Goal: Information Seeking & Learning: Learn about a topic

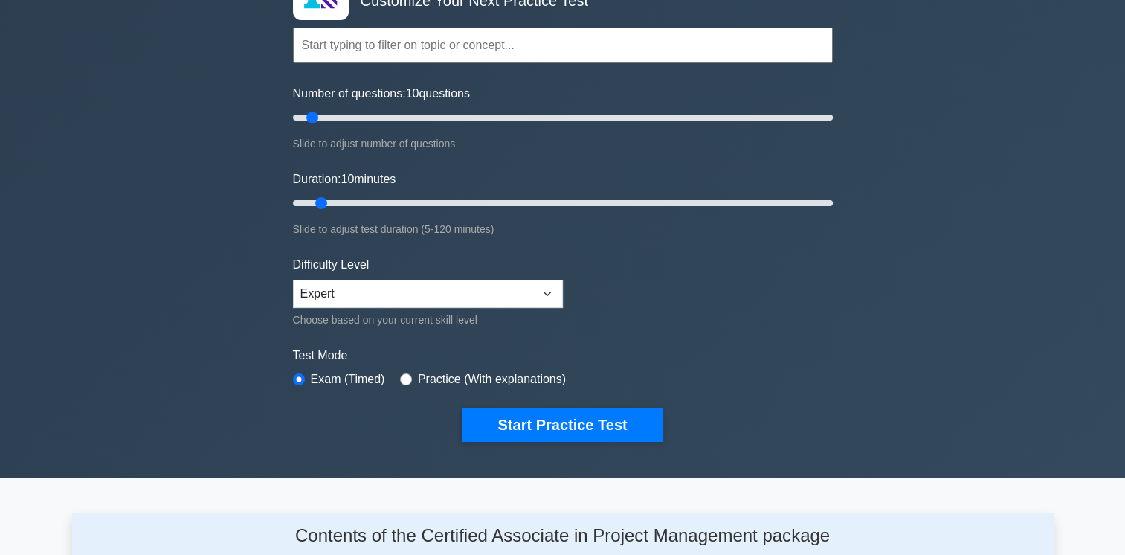
scroll to position [121, 0]
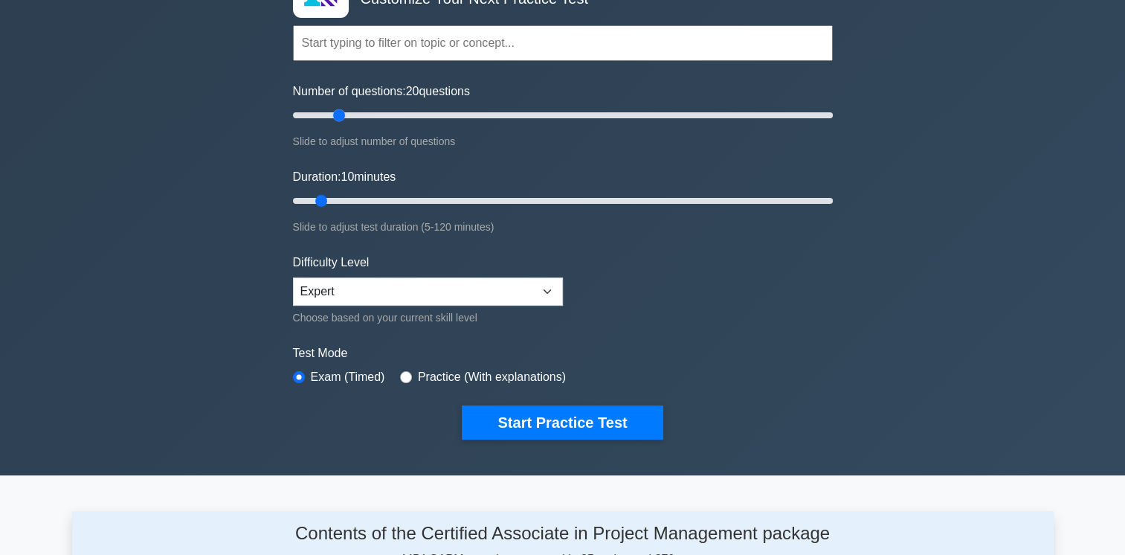
drag, startPoint x: 315, startPoint y: 115, endPoint x: 339, endPoint y: 118, distance: 24.1
type input "20"
click at [339, 118] on input "Number of questions: 20 questions" at bounding box center [563, 115] width 540 height 18
drag, startPoint x: 321, startPoint y: 197, endPoint x: 387, endPoint y: 204, distance: 65.8
type input "25"
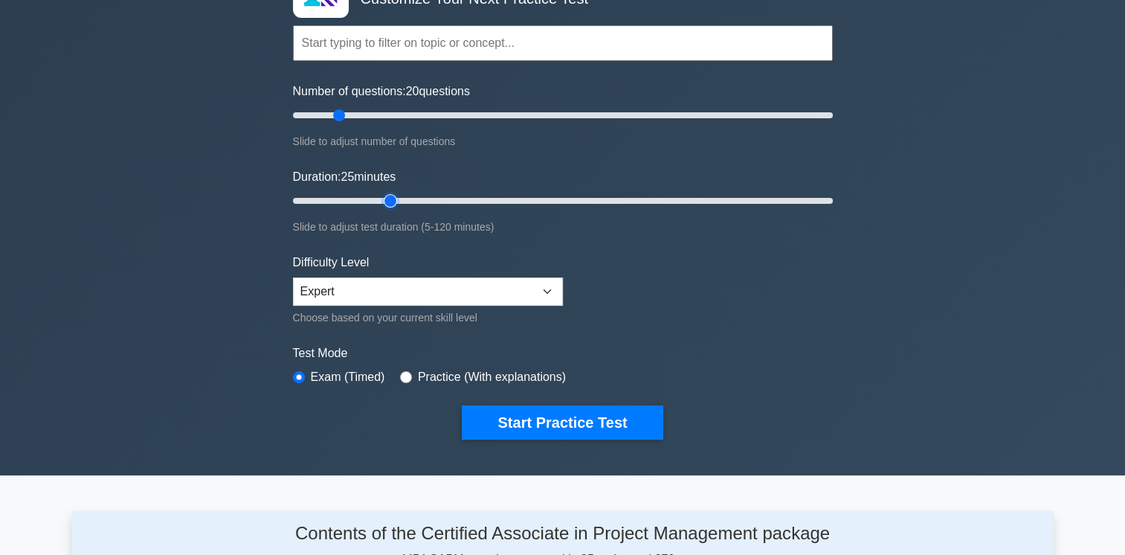
click at [387, 204] on input "Duration: 25 minutes" at bounding box center [563, 201] width 540 height 18
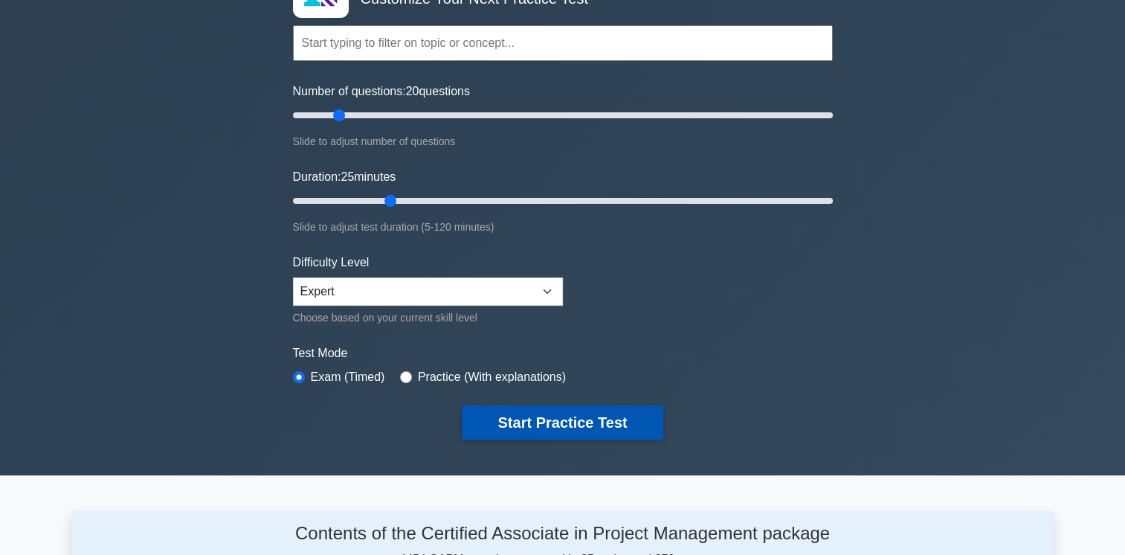
click at [584, 422] on button "Start Practice Test" at bounding box center [562, 422] width 201 height 34
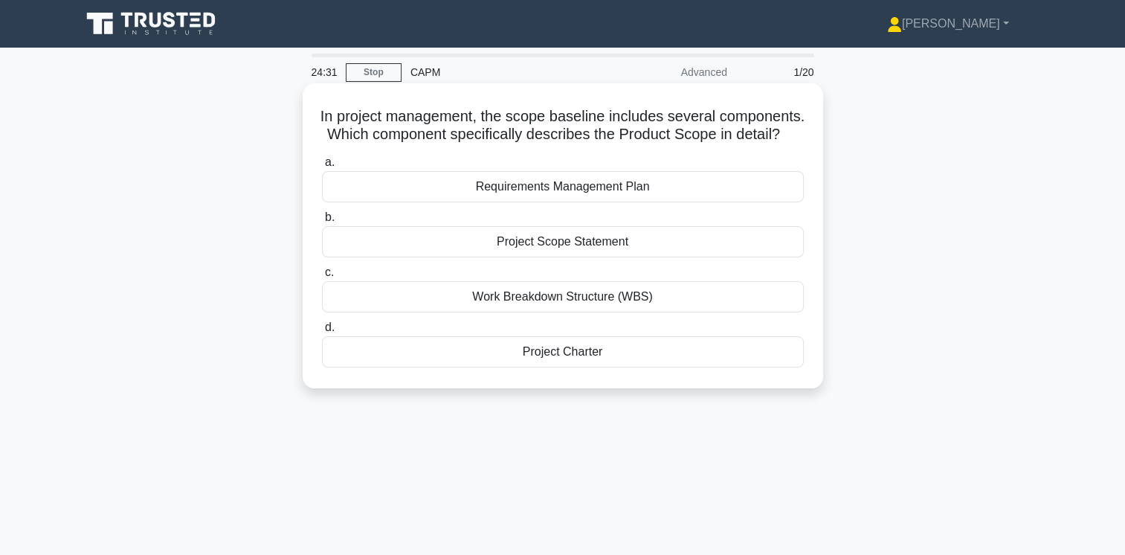
click at [577, 257] on div "Project Scope Statement" at bounding box center [563, 241] width 482 height 31
click at [322, 222] on input "b. Project Scope Statement" at bounding box center [322, 218] width 0 height 10
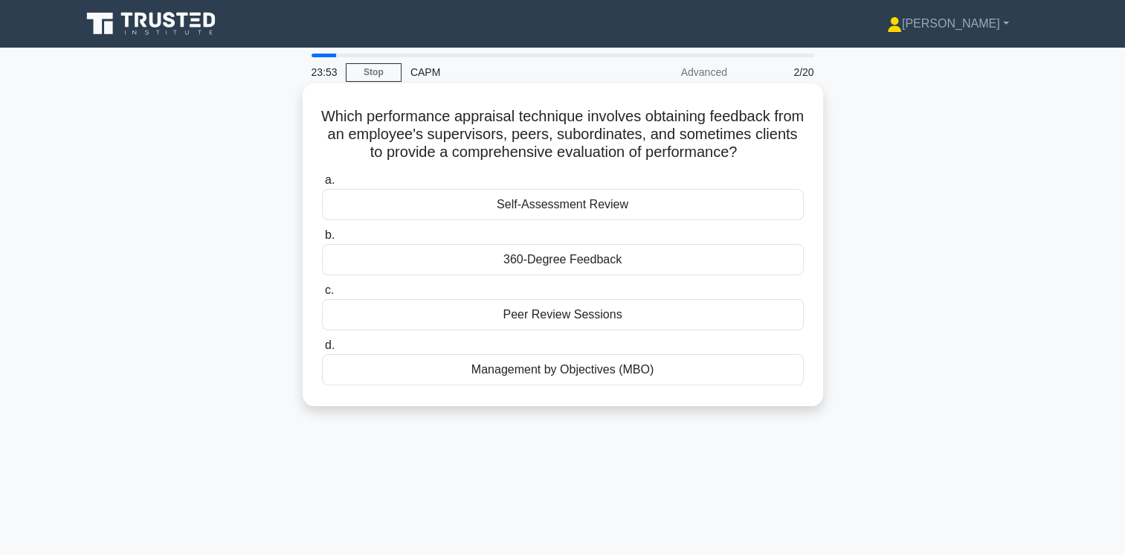
click at [584, 268] on div "360-Degree Feedback" at bounding box center [563, 259] width 482 height 31
click at [322, 240] on input "b. 360-Degree Feedback" at bounding box center [322, 236] width 0 height 10
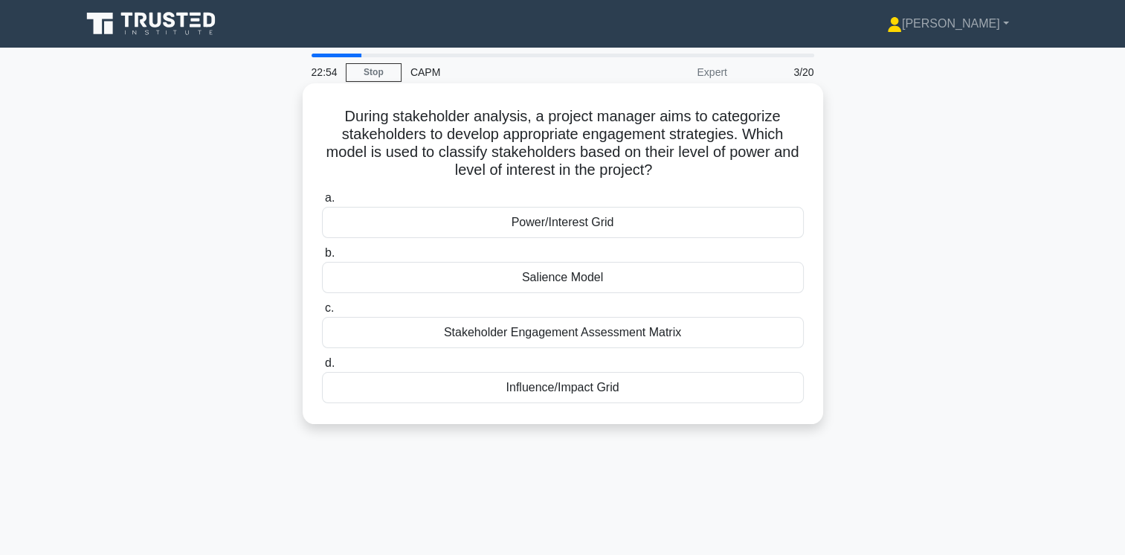
click at [570, 222] on div "Power/Interest Grid" at bounding box center [563, 222] width 482 height 31
click at [322, 203] on input "a. Power/Interest Grid" at bounding box center [322, 198] width 0 height 10
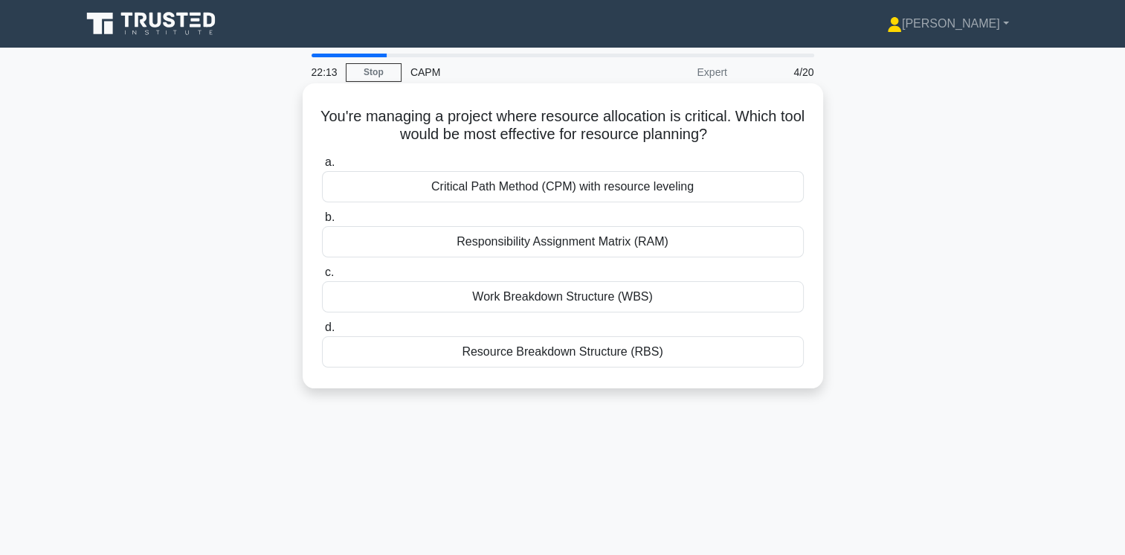
click at [567, 352] on div "Resource Breakdown Structure (RBS)" at bounding box center [563, 351] width 482 height 31
click at [322, 332] on input "d. Resource Breakdown Structure (RBS)" at bounding box center [322, 328] width 0 height 10
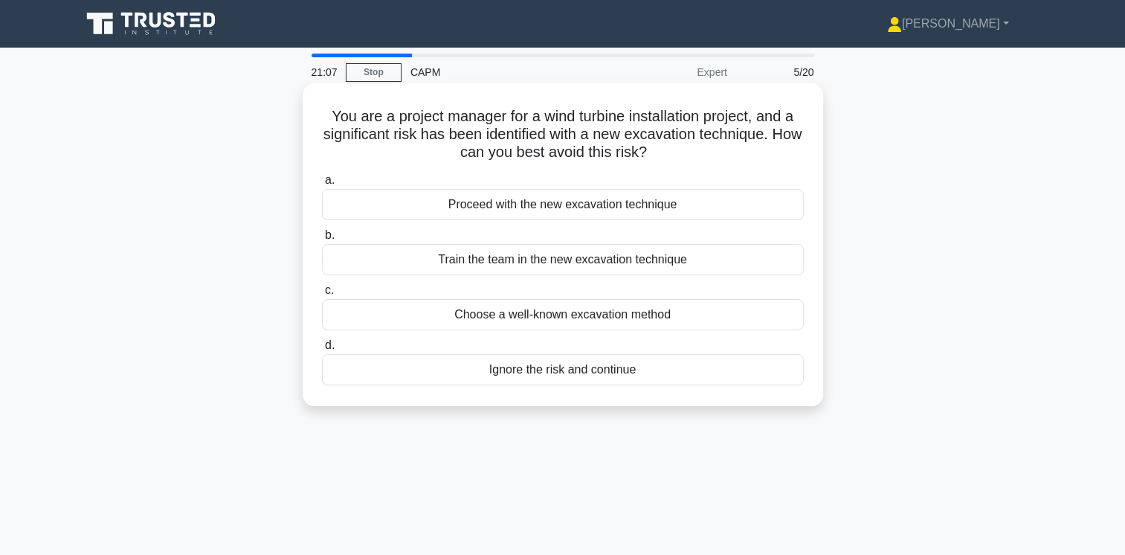
click at [605, 371] on div "Ignore the risk and continue" at bounding box center [563, 369] width 482 height 31
click at [322, 350] on input "d. Ignore the risk and continue" at bounding box center [322, 346] width 0 height 10
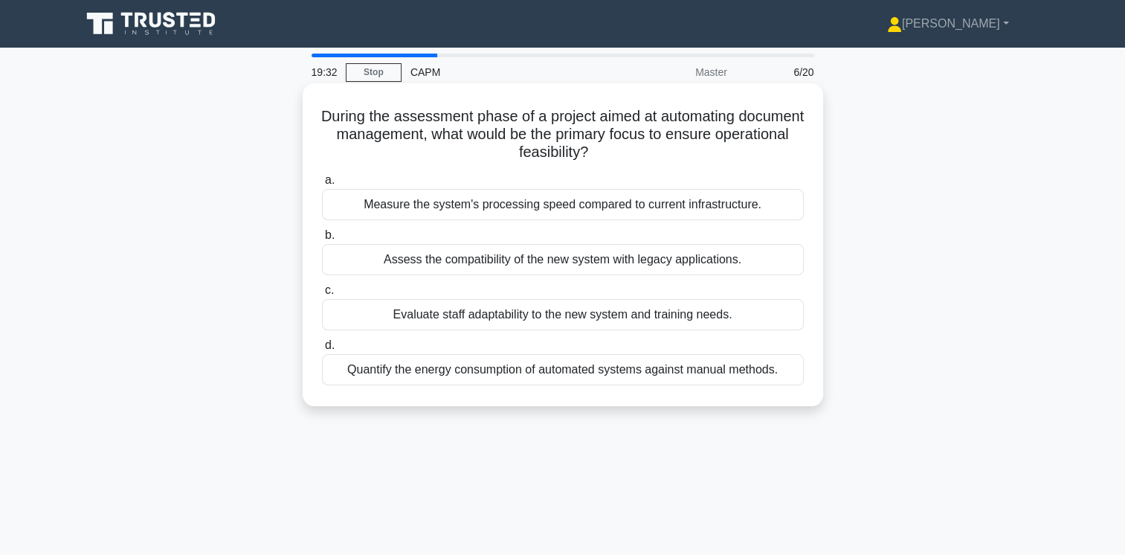
click at [553, 365] on div "Quantify the energy consumption of automated systems against manual methods." at bounding box center [563, 369] width 482 height 31
click at [322, 350] on input "d. Quantify the energy consumption of automated systems against manual methods." at bounding box center [322, 346] width 0 height 10
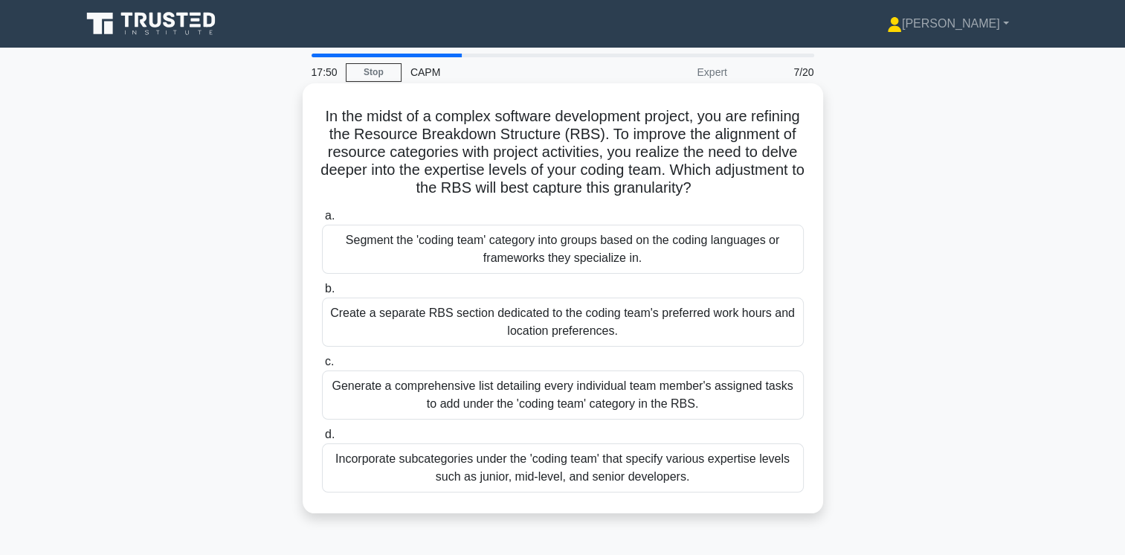
click at [689, 472] on div "Incorporate subcategories under the 'coding team' that specify various expertis…" at bounding box center [563, 467] width 482 height 49
click at [322, 439] on input "d. Incorporate subcategories under the 'coding team' that specify various exper…" at bounding box center [322, 435] width 0 height 10
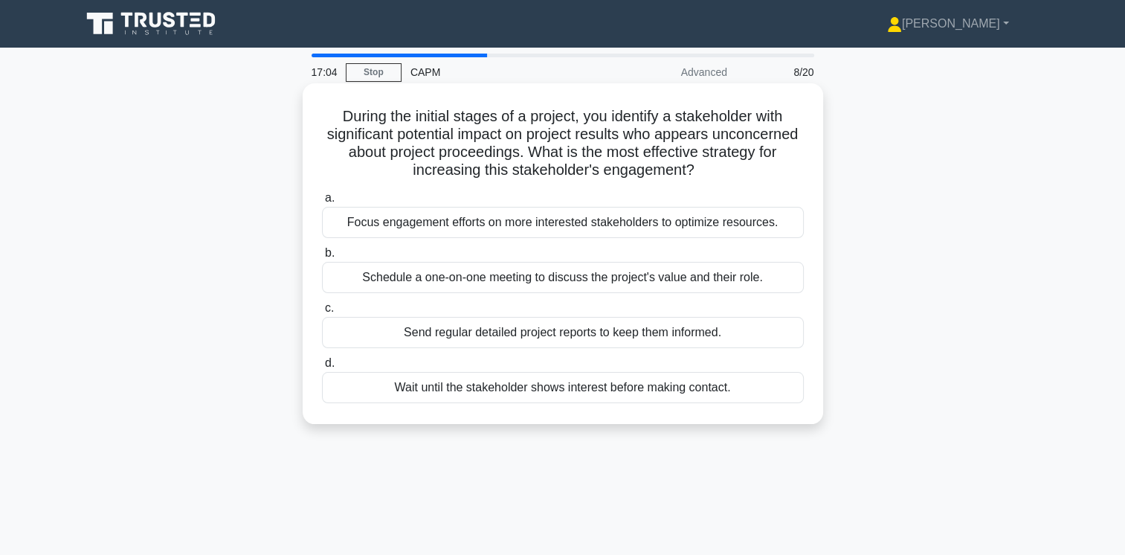
click at [723, 280] on div "Schedule a one-on-one meeting to discuss the project's value and their role." at bounding box center [563, 277] width 482 height 31
click at [322, 258] on input "b. Schedule a one-on-one meeting to discuss the project's value and their role." at bounding box center [322, 253] width 0 height 10
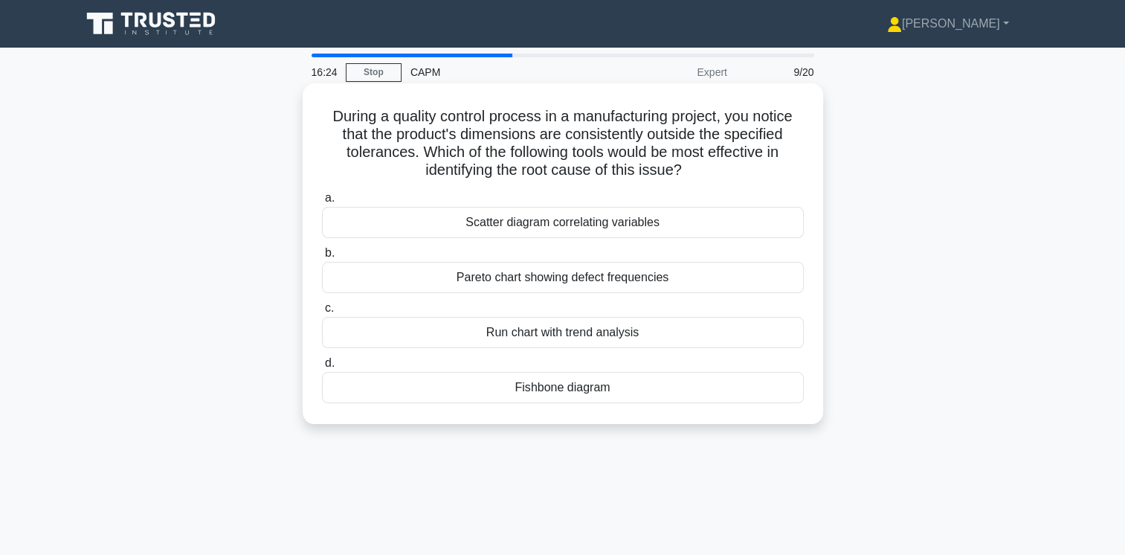
click at [553, 390] on div "Fishbone diagram" at bounding box center [563, 387] width 482 height 31
click at [322, 368] on input "d. Fishbone diagram" at bounding box center [322, 363] width 0 height 10
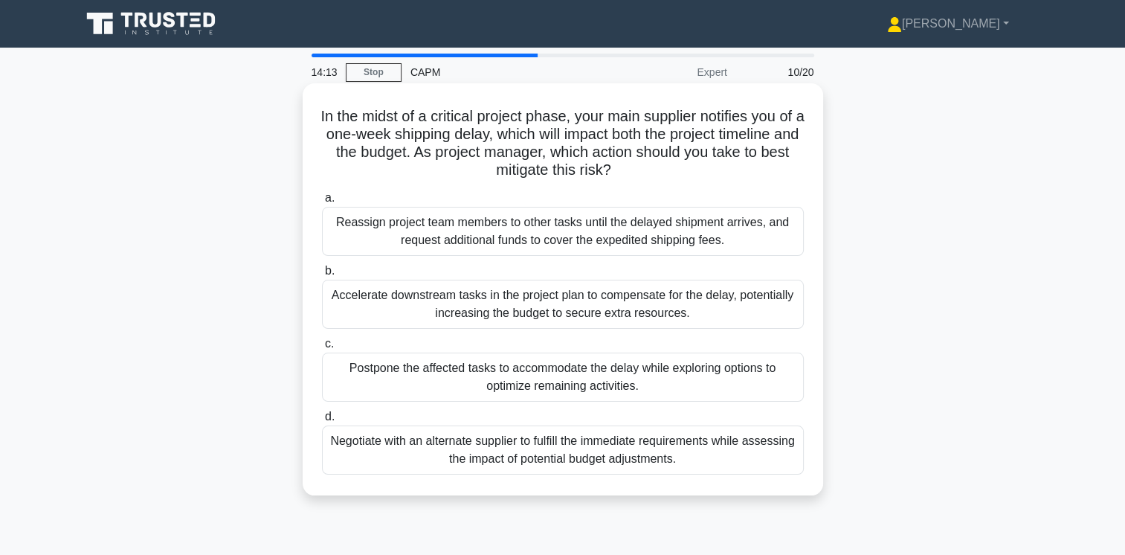
click at [651, 385] on div "Postpone the affected tasks to accommodate the delay while exploring options to…" at bounding box center [563, 376] width 482 height 49
click at [322, 349] on input "c. Postpone the affected tasks to accommodate the delay while exploring options…" at bounding box center [322, 344] width 0 height 10
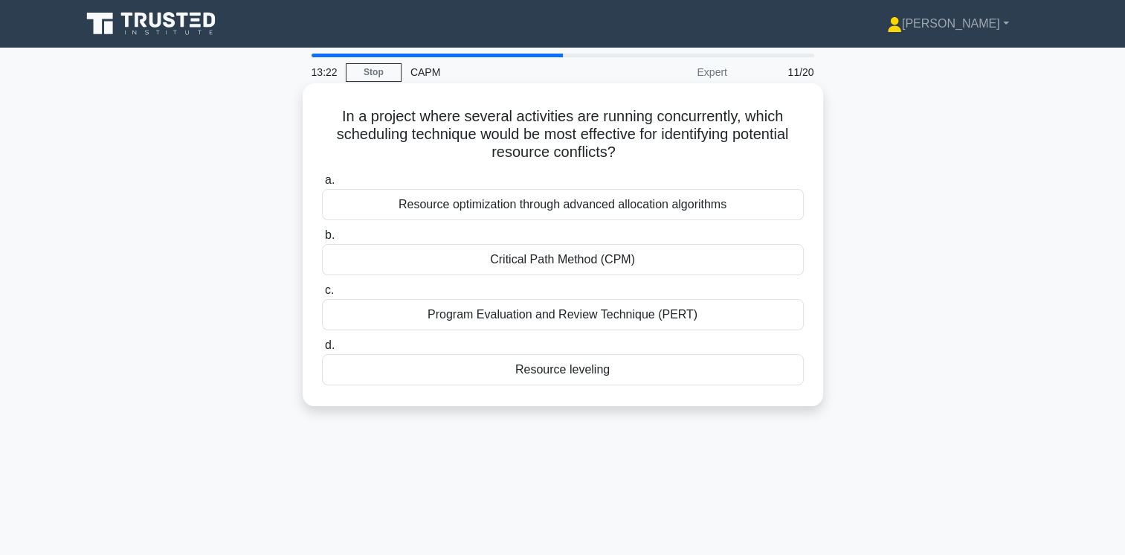
click at [572, 368] on div "Resource leveling" at bounding box center [563, 369] width 482 height 31
click at [322, 350] on input "d. Resource leveling" at bounding box center [322, 346] width 0 height 10
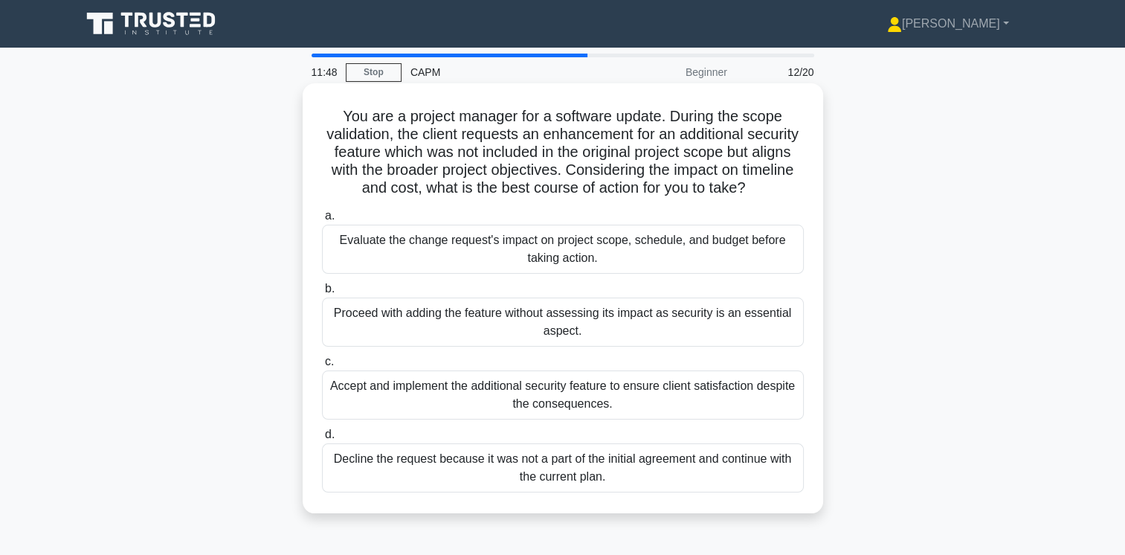
click at [657, 262] on div "Evaluate the change request's impact on project scope, schedule, and budget bef…" at bounding box center [563, 249] width 482 height 49
click at [322, 221] on input "a. Evaluate the change request's impact on project scope, schedule, and budget …" at bounding box center [322, 216] width 0 height 10
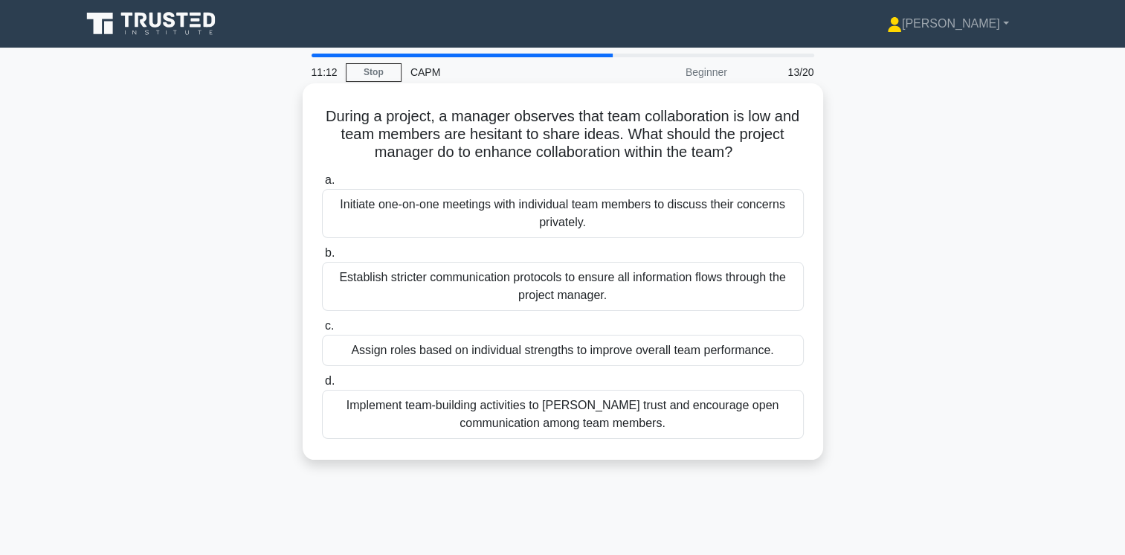
click at [592, 419] on div "Implement team-building activities to foster trust and encourage open communica…" at bounding box center [563, 414] width 482 height 49
click at [322, 386] on input "d. Implement team-building activities to foster trust and encourage open commun…" at bounding box center [322, 381] width 0 height 10
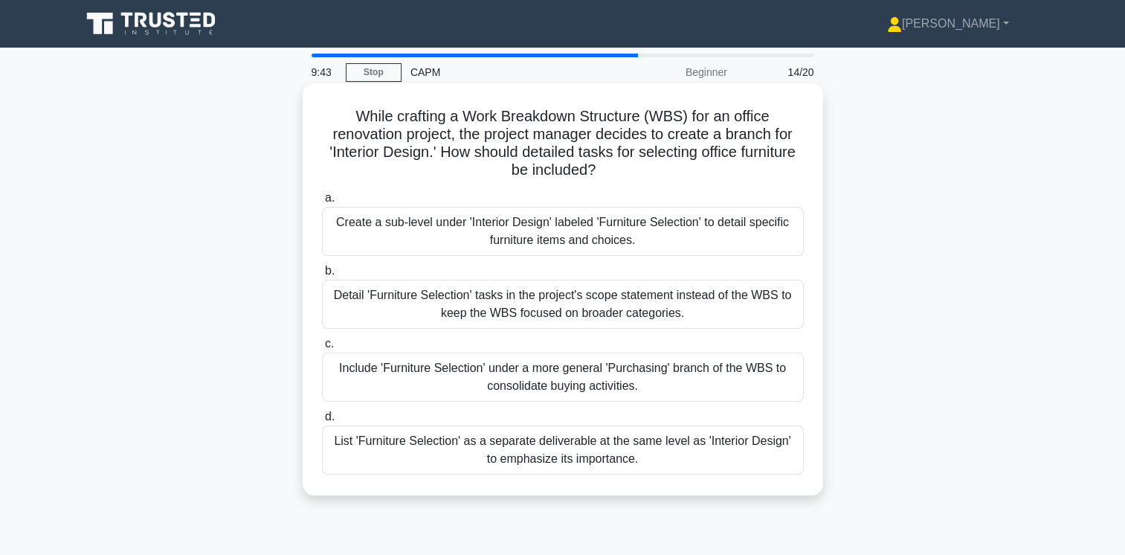
click at [573, 451] on div "List 'Furniture Selection' as a separate deliverable at the same level as 'Inte…" at bounding box center [563, 449] width 482 height 49
click at [322, 422] on input "d. List 'Furniture Selection' as a separate deliverable at the same level as 'I…" at bounding box center [322, 417] width 0 height 10
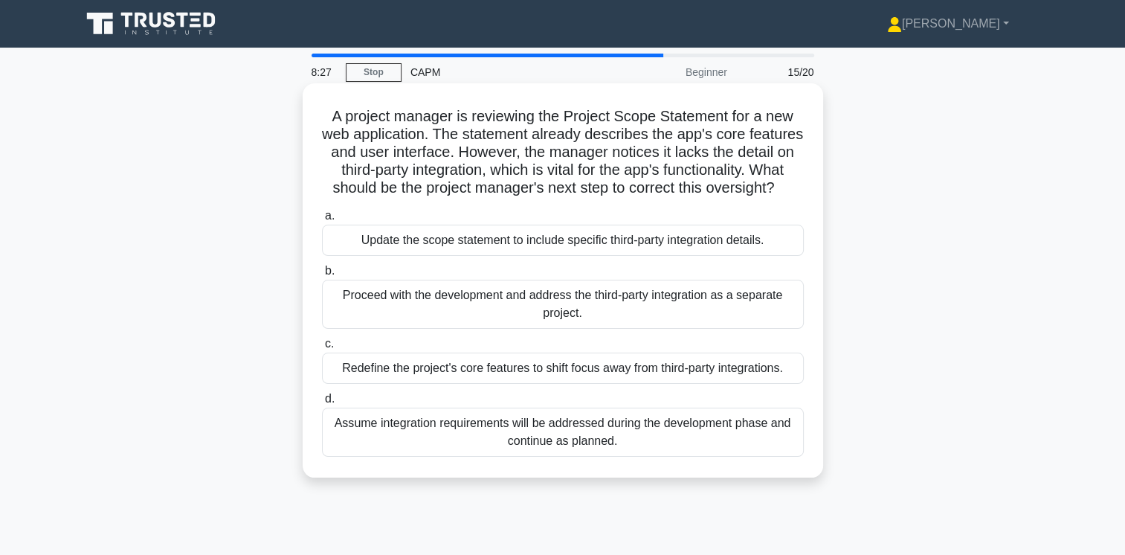
click at [648, 256] on div "Update the scope statement to include specific third-party integration details." at bounding box center [563, 240] width 482 height 31
click at [322, 221] on input "a. Update the scope statement to include specific third-party integration detai…" at bounding box center [322, 216] width 0 height 10
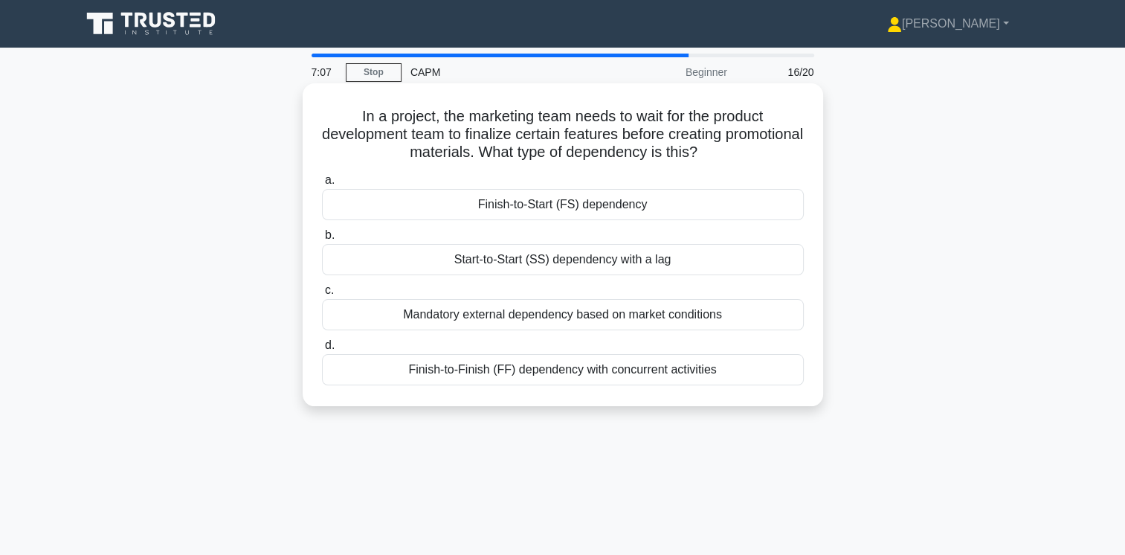
click at [580, 204] on div "Finish-to-Start (FS) dependency" at bounding box center [563, 204] width 482 height 31
click at [322, 185] on input "a. Finish-to-Start (FS) dependency" at bounding box center [322, 180] width 0 height 10
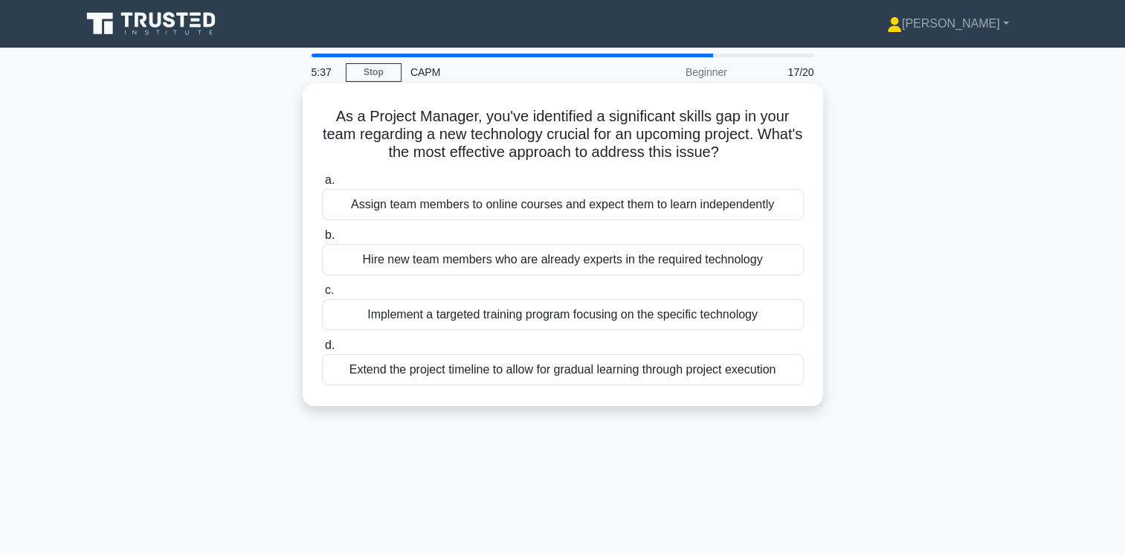
click at [527, 311] on div "Implement a targeted training program focusing on the specific technology" at bounding box center [563, 314] width 482 height 31
click at [322, 295] on input "c. Implement a targeted training program focusing on the specific technology" at bounding box center [322, 291] width 0 height 10
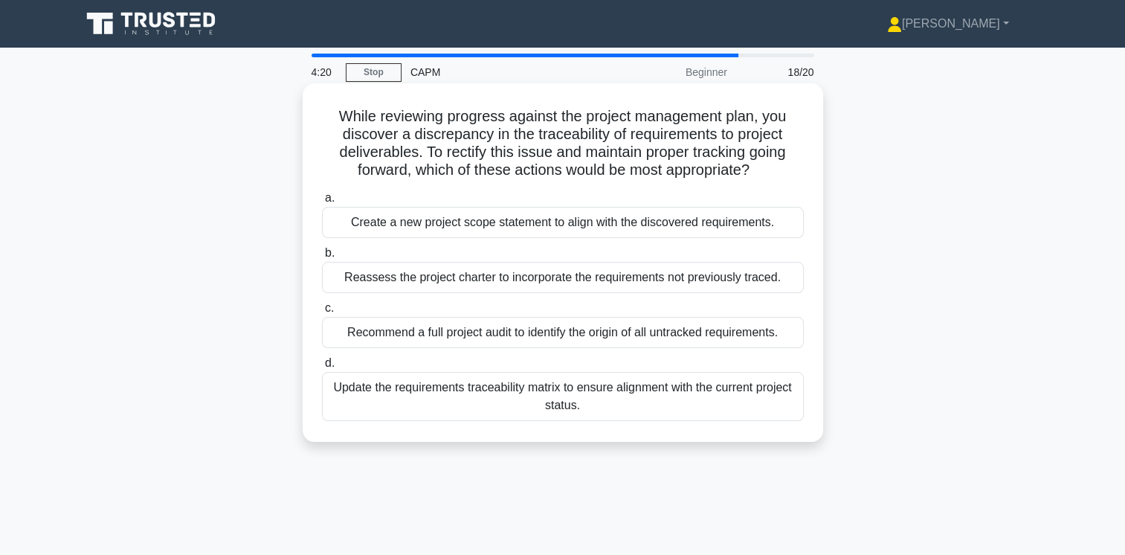
click at [671, 391] on div "Update the requirements traceability matrix to ensure alignment with the curren…" at bounding box center [563, 396] width 482 height 49
click at [322, 368] on input "d. Update the requirements traceability matrix to ensure alignment with the cur…" at bounding box center [322, 363] width 0 height 10
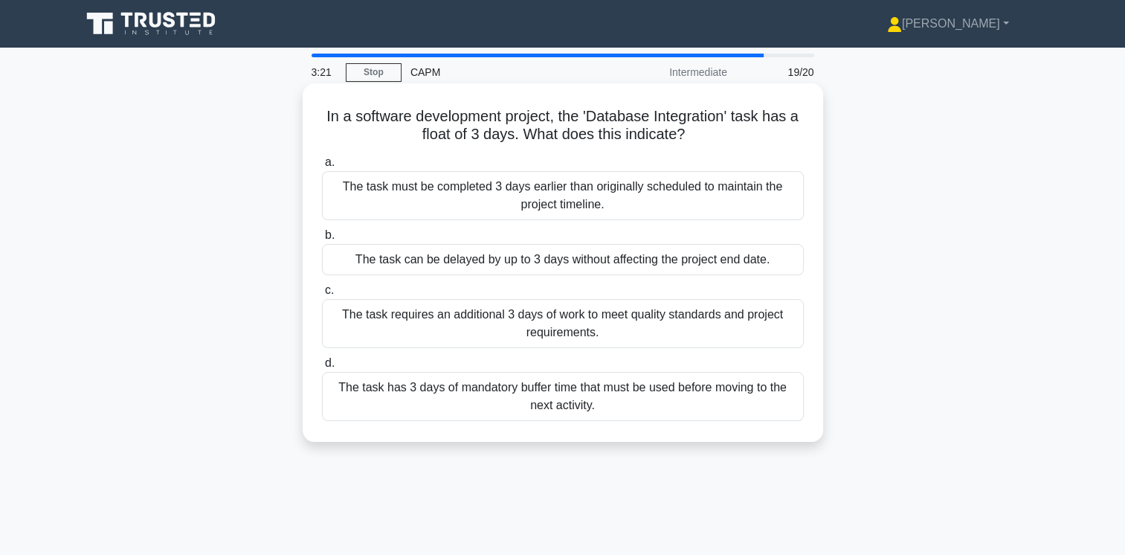
click at [595, 397] on div "The task has 3 days of mandatory buffer time that must be used before moving to…" at bounding box center [563, 396] width 482 height 49
click at [322, 368] on input "d. The task has 3 days of mandatory buffer time that must be used before moving…" at bounding box center [322, 363] width 0 height 10
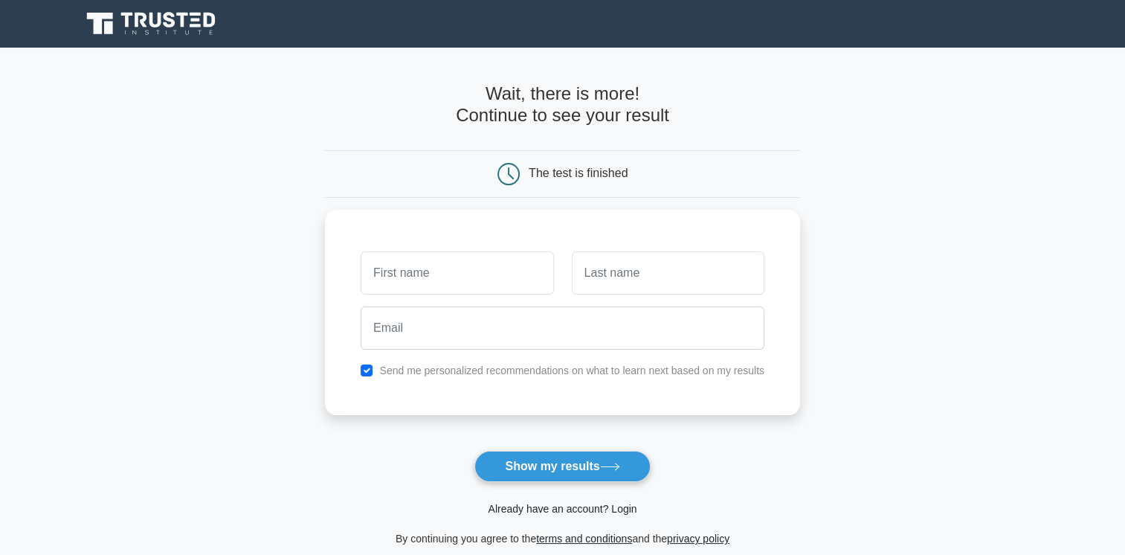
click at [554, 508] on link "Already have an account? Login" at bounding box center [562, 509] width 149 height 12
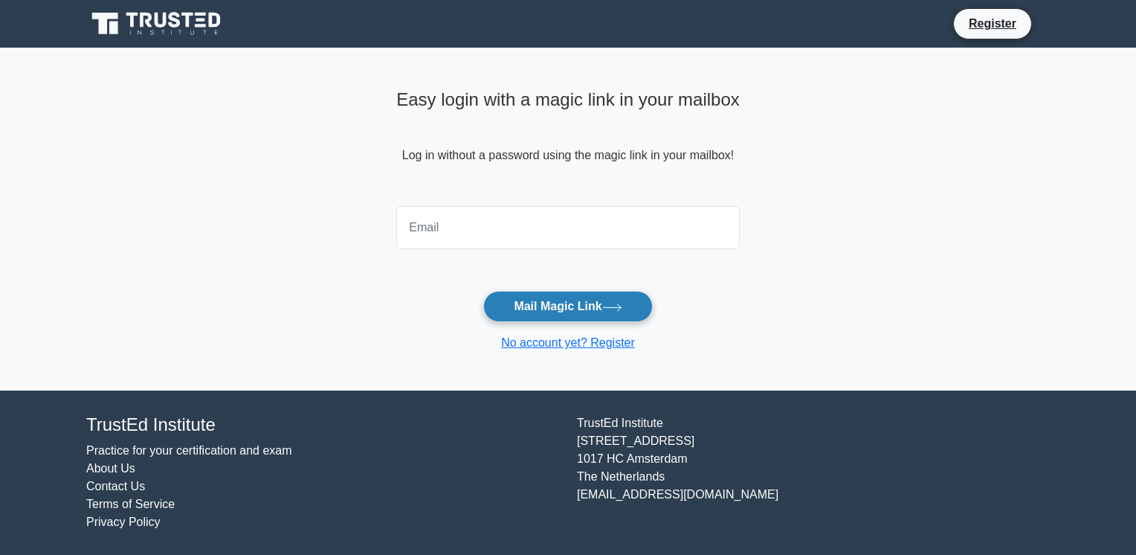
click at [577, 308] on button "Mail Magic Link" at bounding box center [567, 306] width 169 height 31
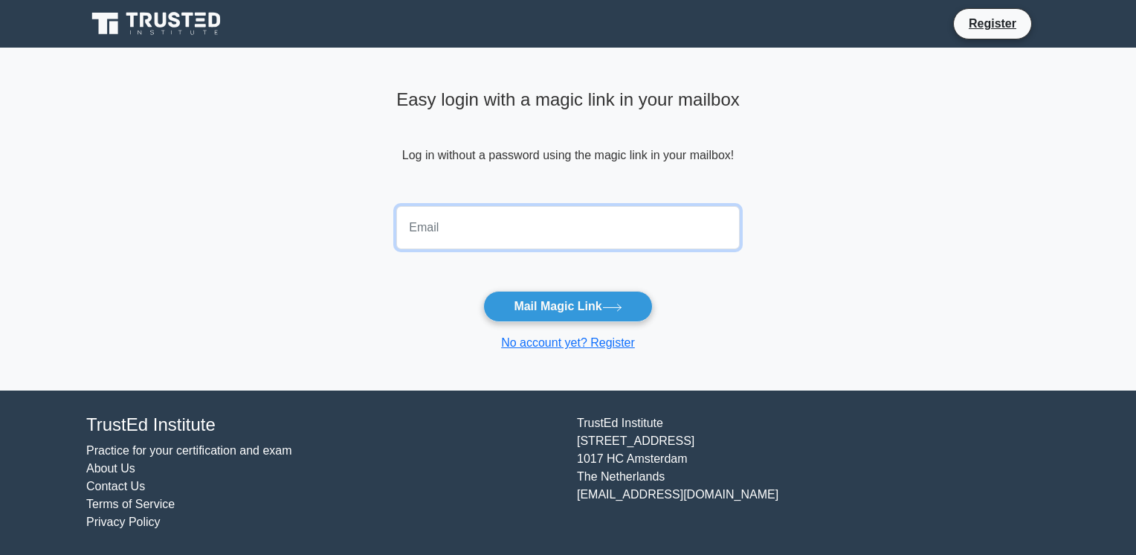
click at [437, 228] on input "email" at bounding box center [568, 227] width 344 height 43
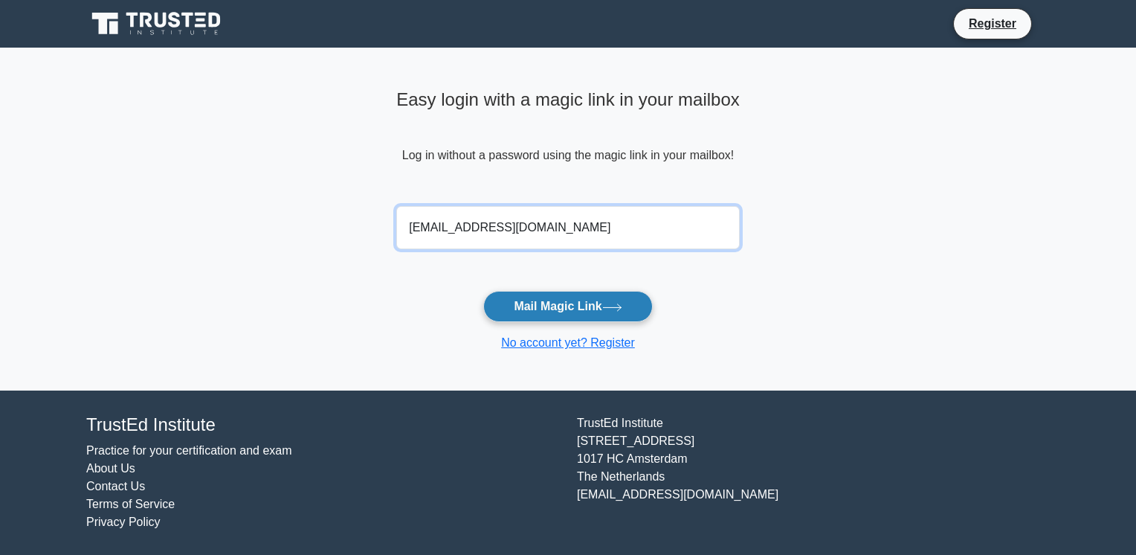
type input "bkalmi84@gmail.com"
click at [541, 303] on button "Mail Magic Link" at bounding box center [567, 306] width 169 height 31
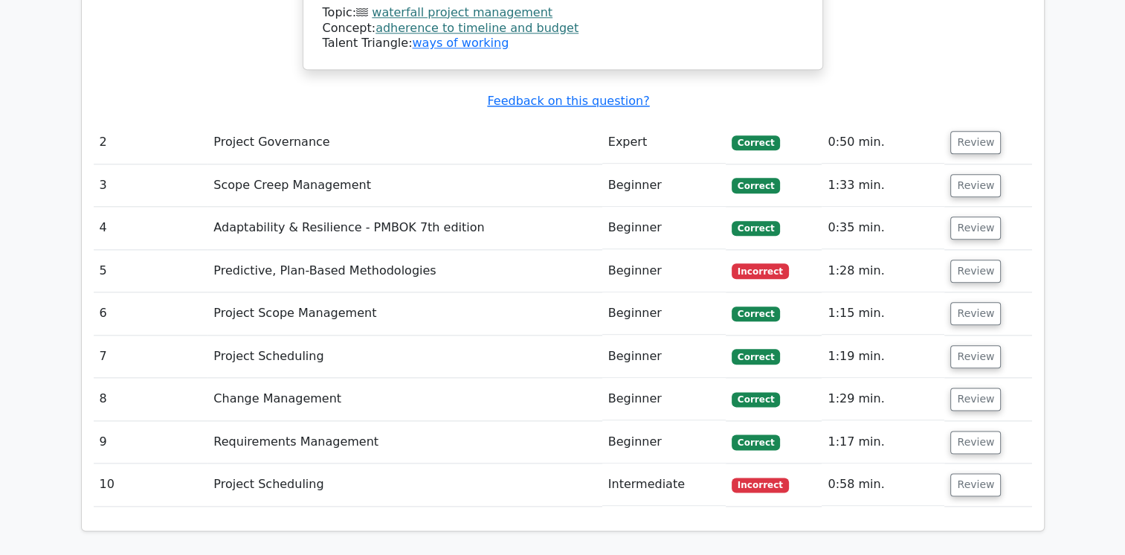
scroll to position [1746, 0]
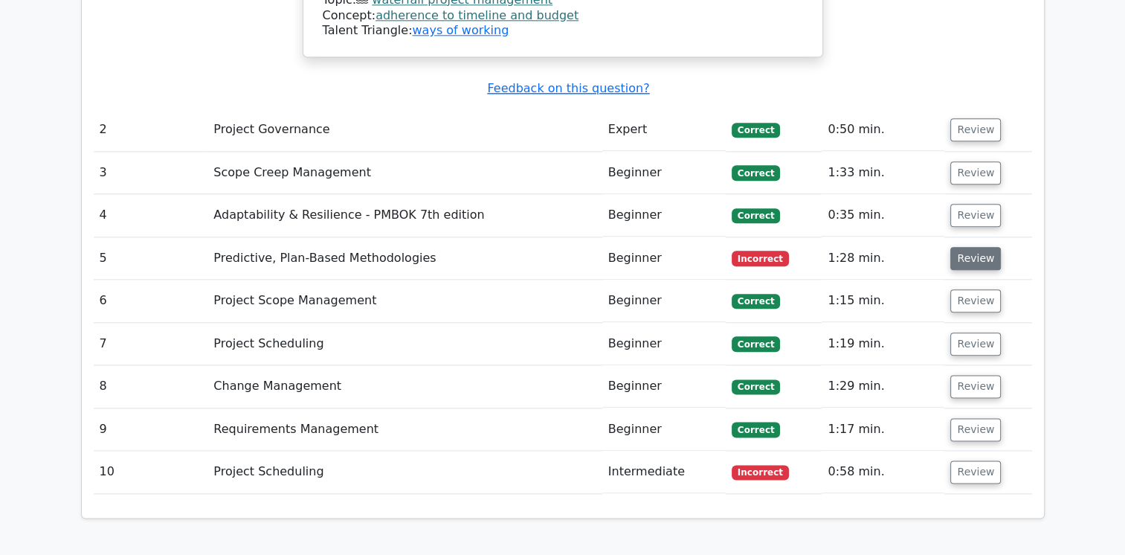
click at [967, 247] on button "Review" at bounding box center [975, 258] width 51 height 23
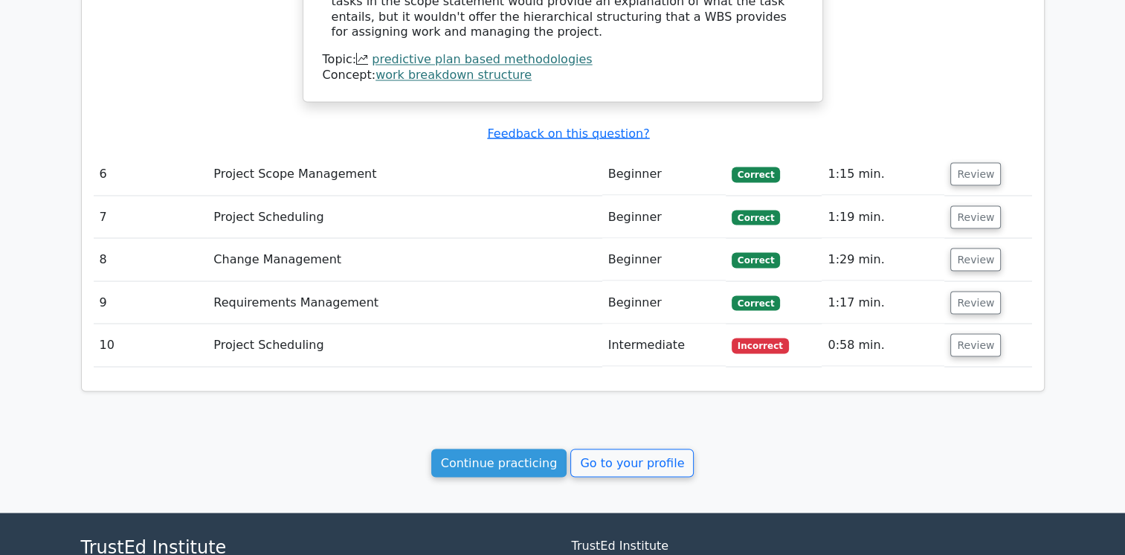
scroll to position [2716, 0]
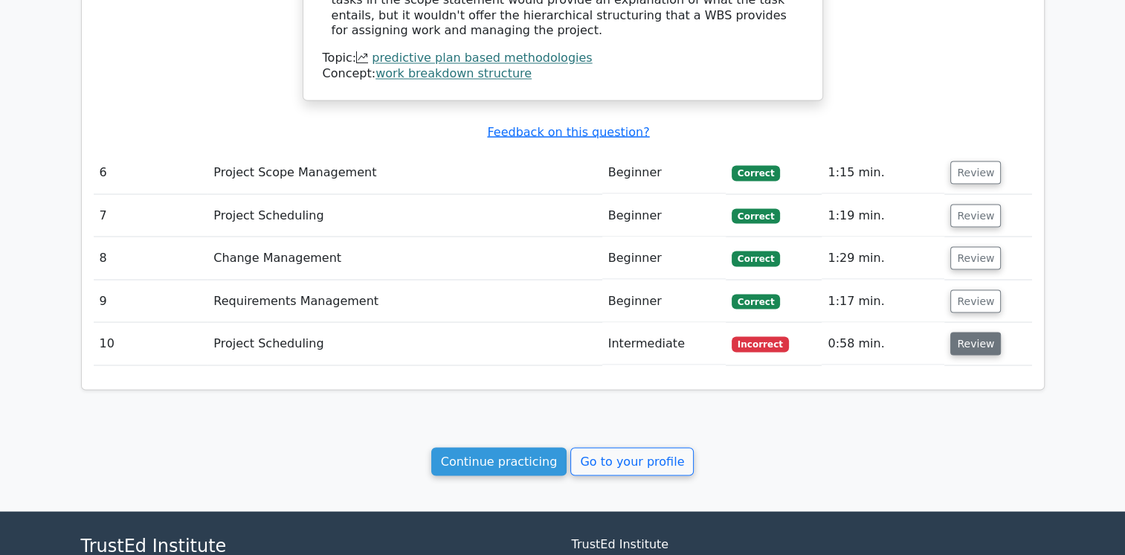
click at [965, 332] on button "Review" at bounding box center [975, 343] width 51 height 23
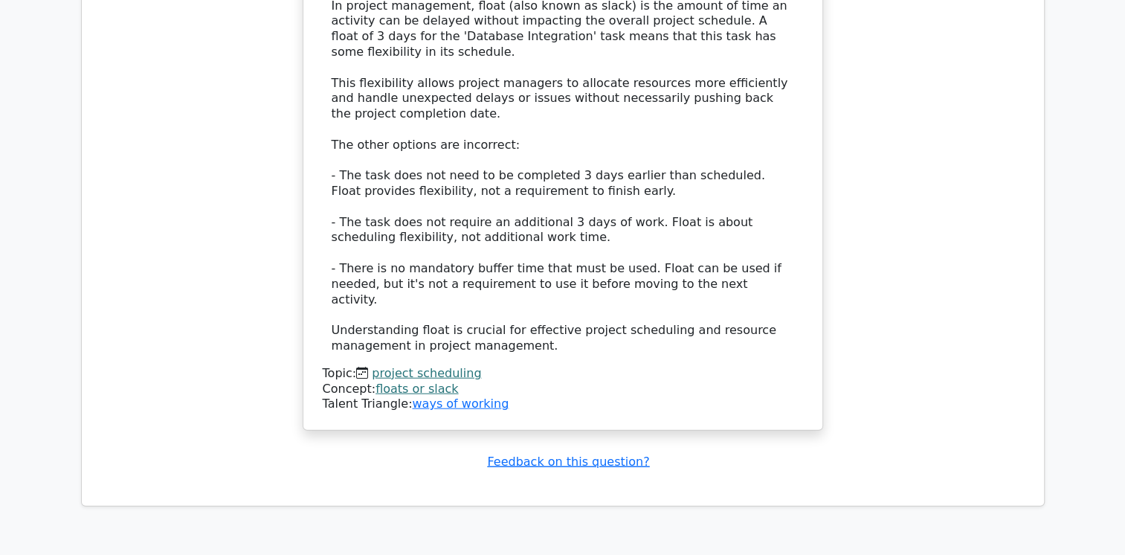
scroll to position [3514, 0]
